Goal: Task Accomplishment & Management: Use online tool/utility

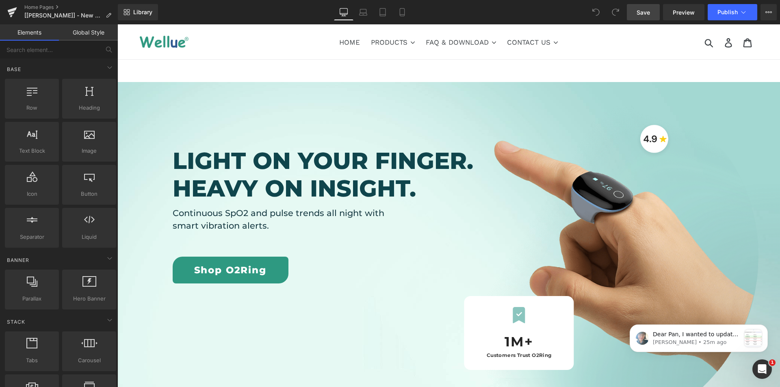
click at [585, 18] on link "Save" at bounding box center [643, 12] width 33 height 16
click at [585, 13] on span "Publish" at bounding box center [728, 12] width 20 height 7
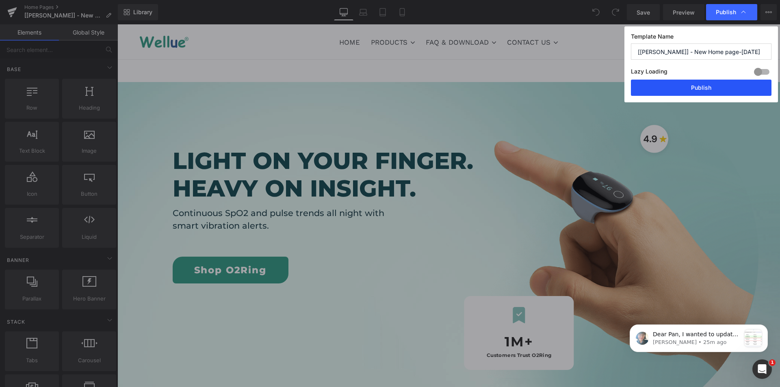
click at [585, 91] on button "Publish" at bounding box center [701, 88] width 141 height 16
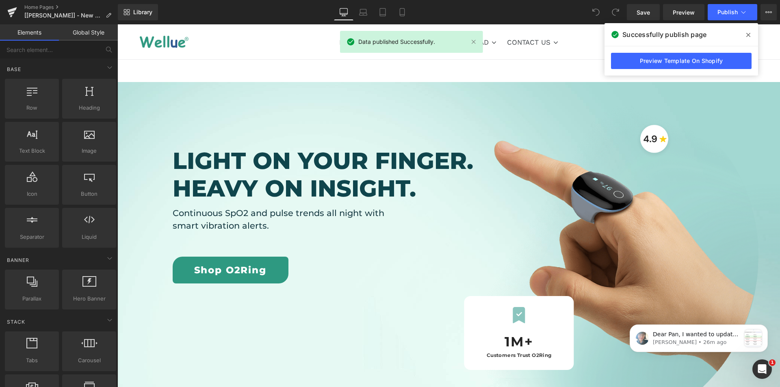
click at [585, 34] on span at bounding box center [748, 34] width 13 height 13
